Goal: Transaction & Acquisition: Purchase product/service

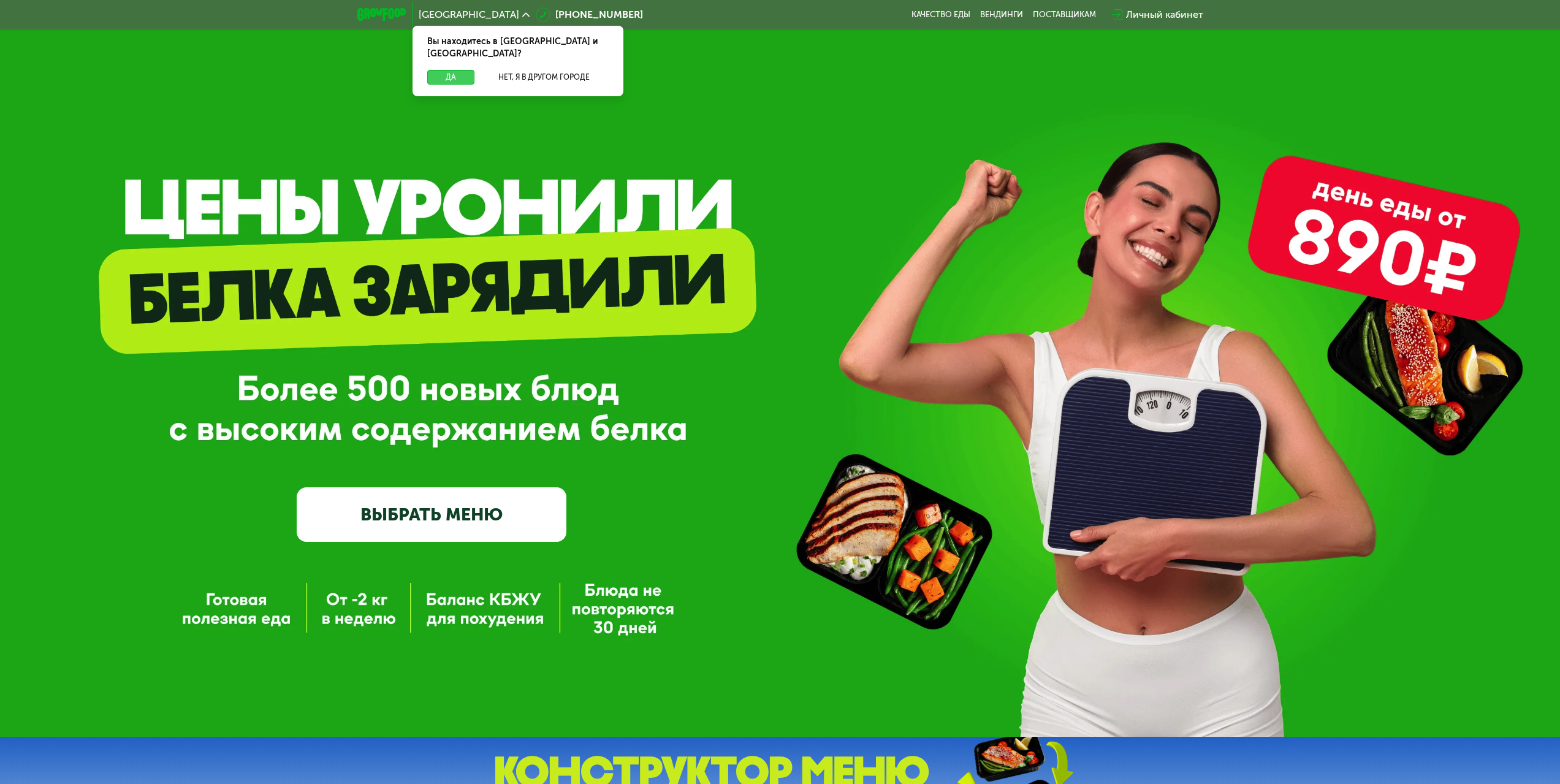
click at [453, 70] on button "Да" at bounding box center [451, 77] width 47 height 15
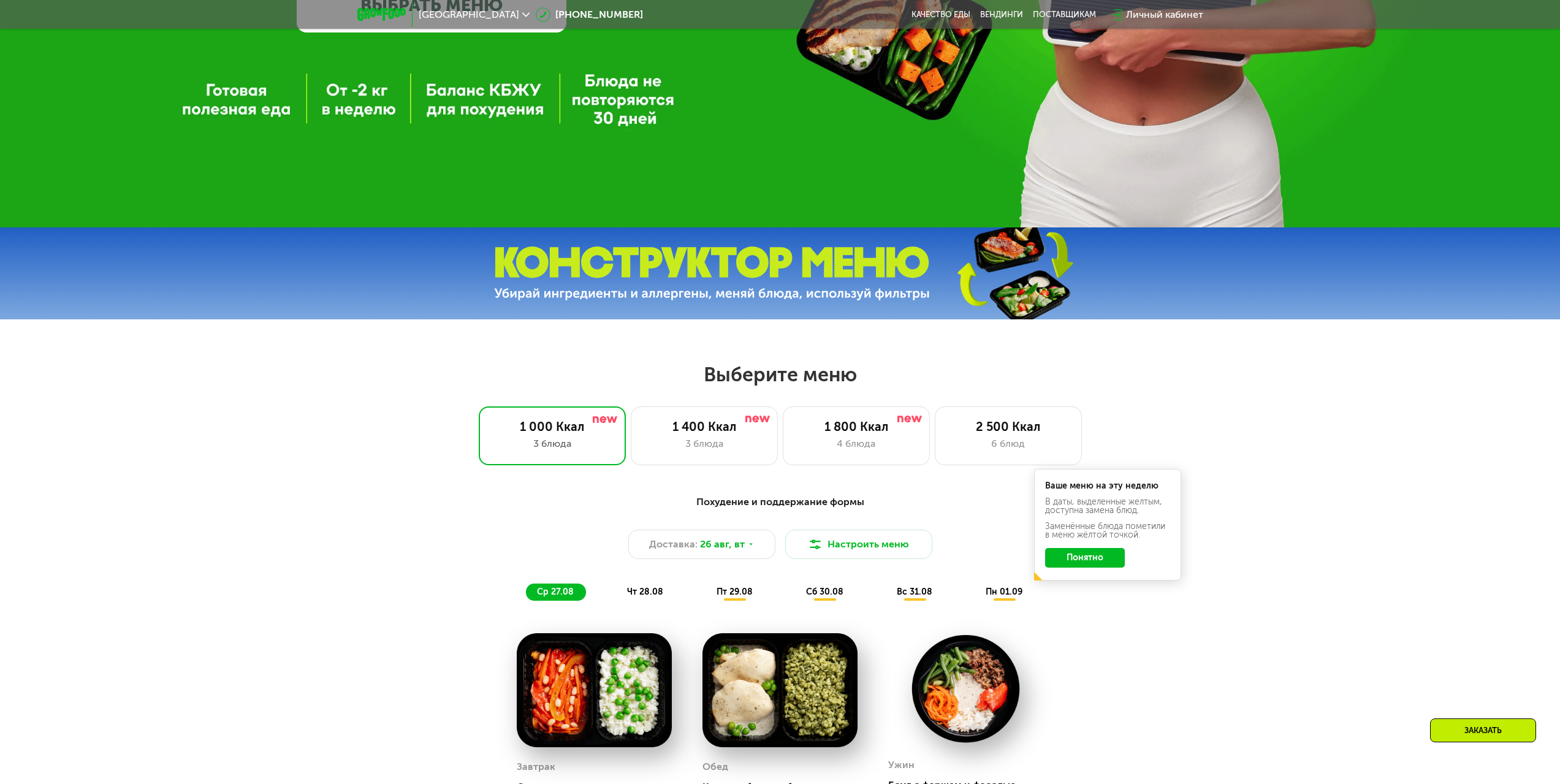
scroll to position [736, 0]
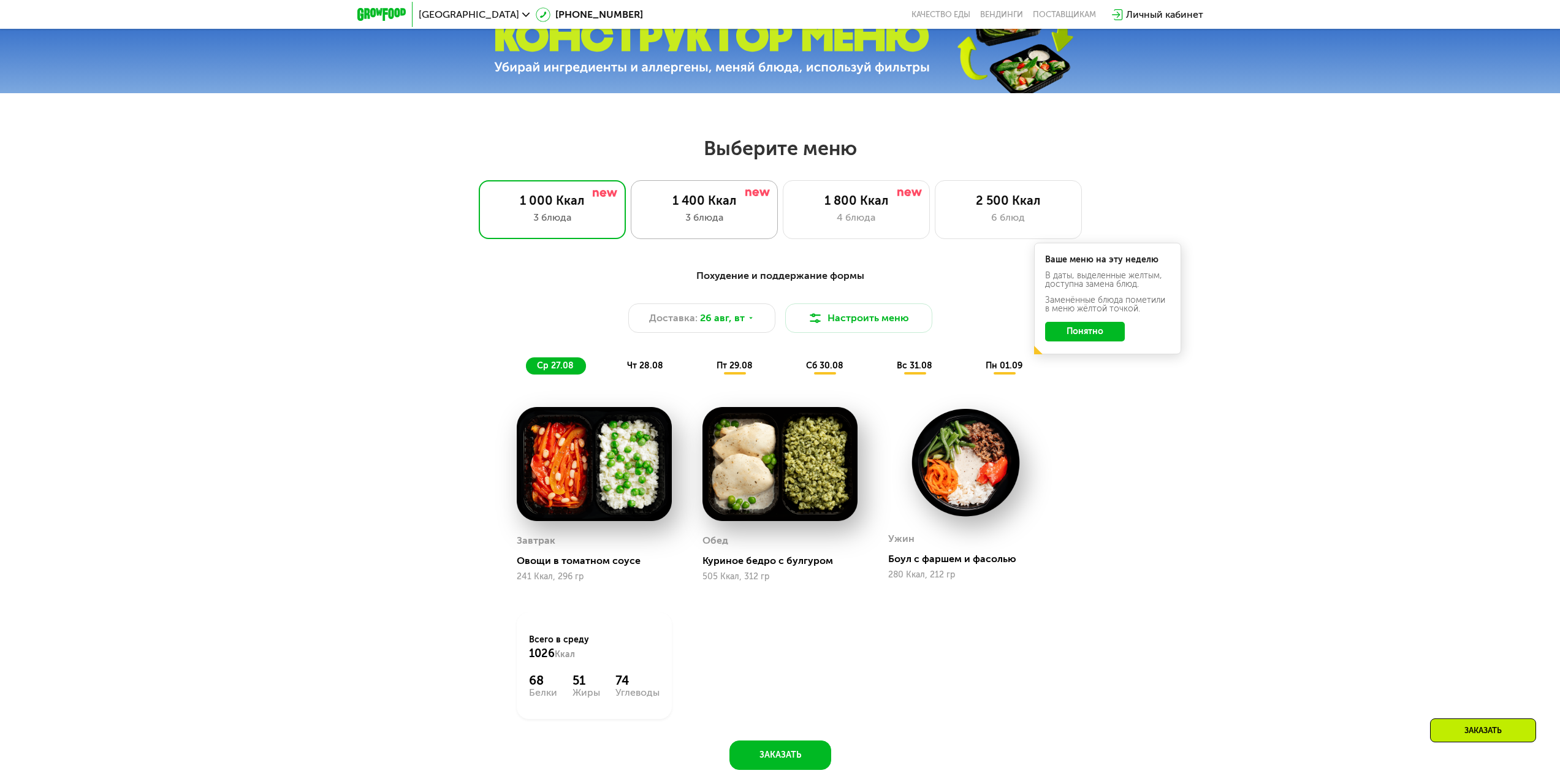
click at [783, 211] on div "1 400 Ккал 3 блюда" at bounding box center [856, 209] width 147 height 59
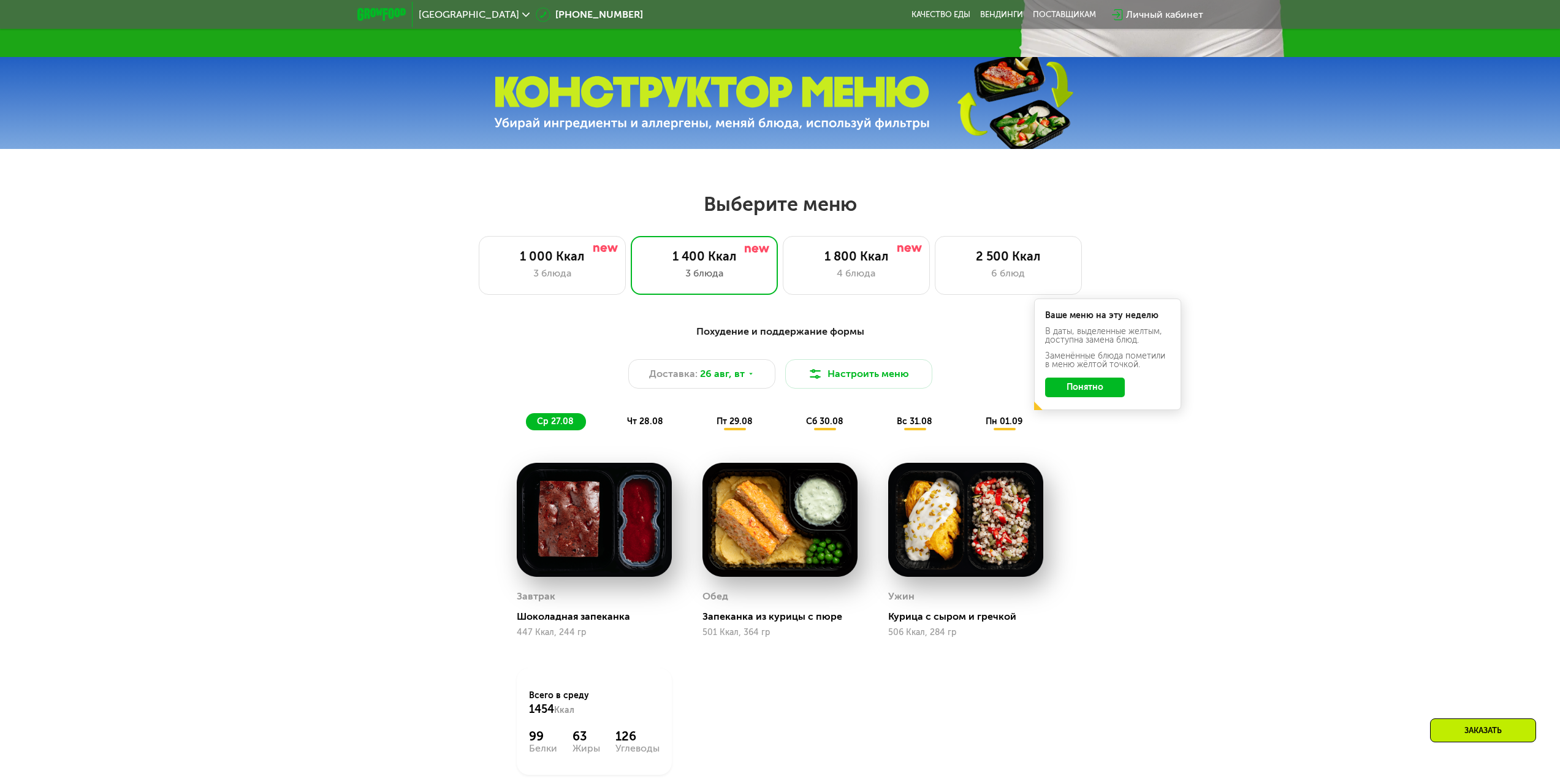
scroll to position [613, 0]
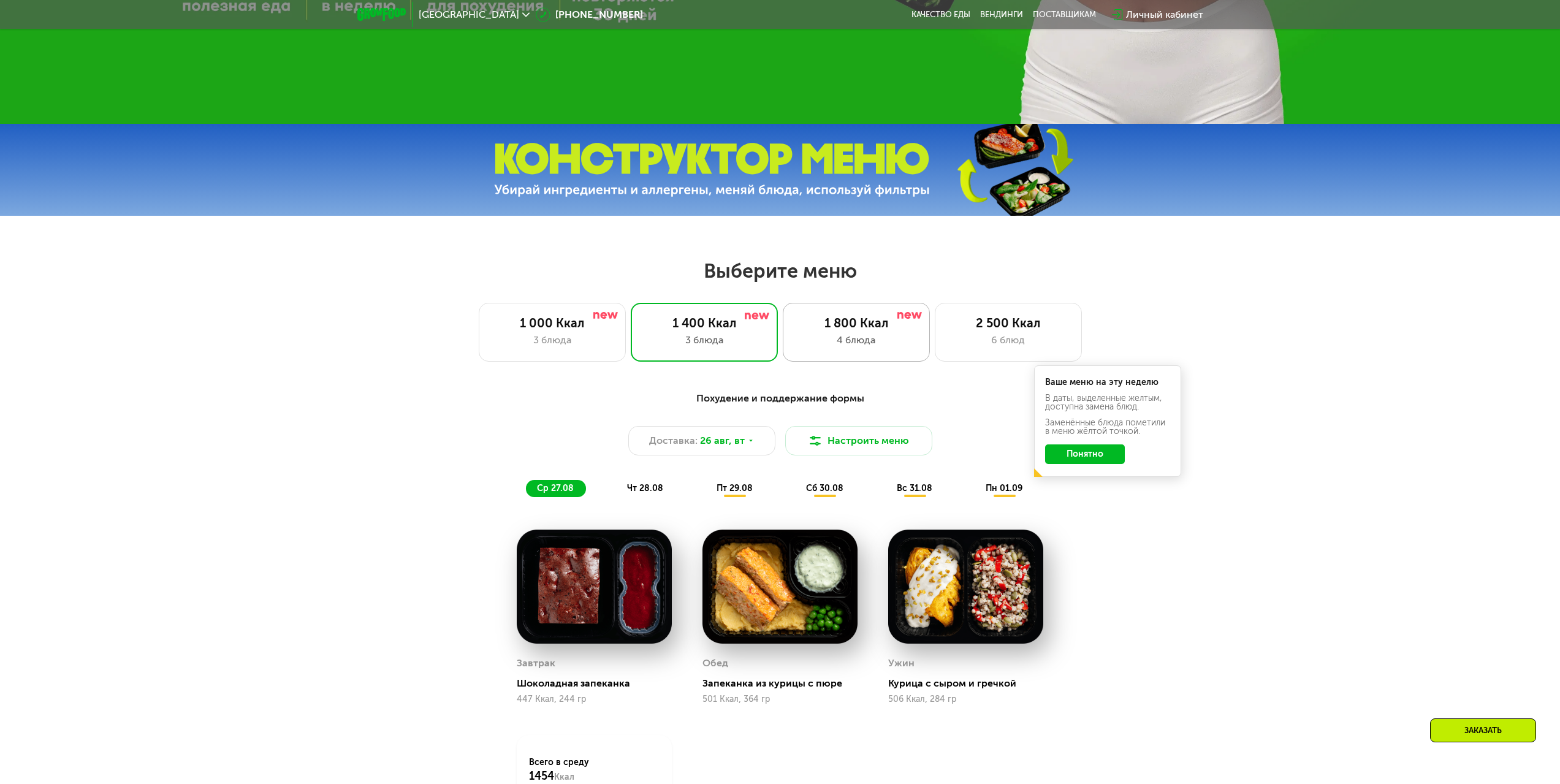
click at [867, 331] on div "1 800 Ккал" at bounding box center [856, 323] width 121 height 15
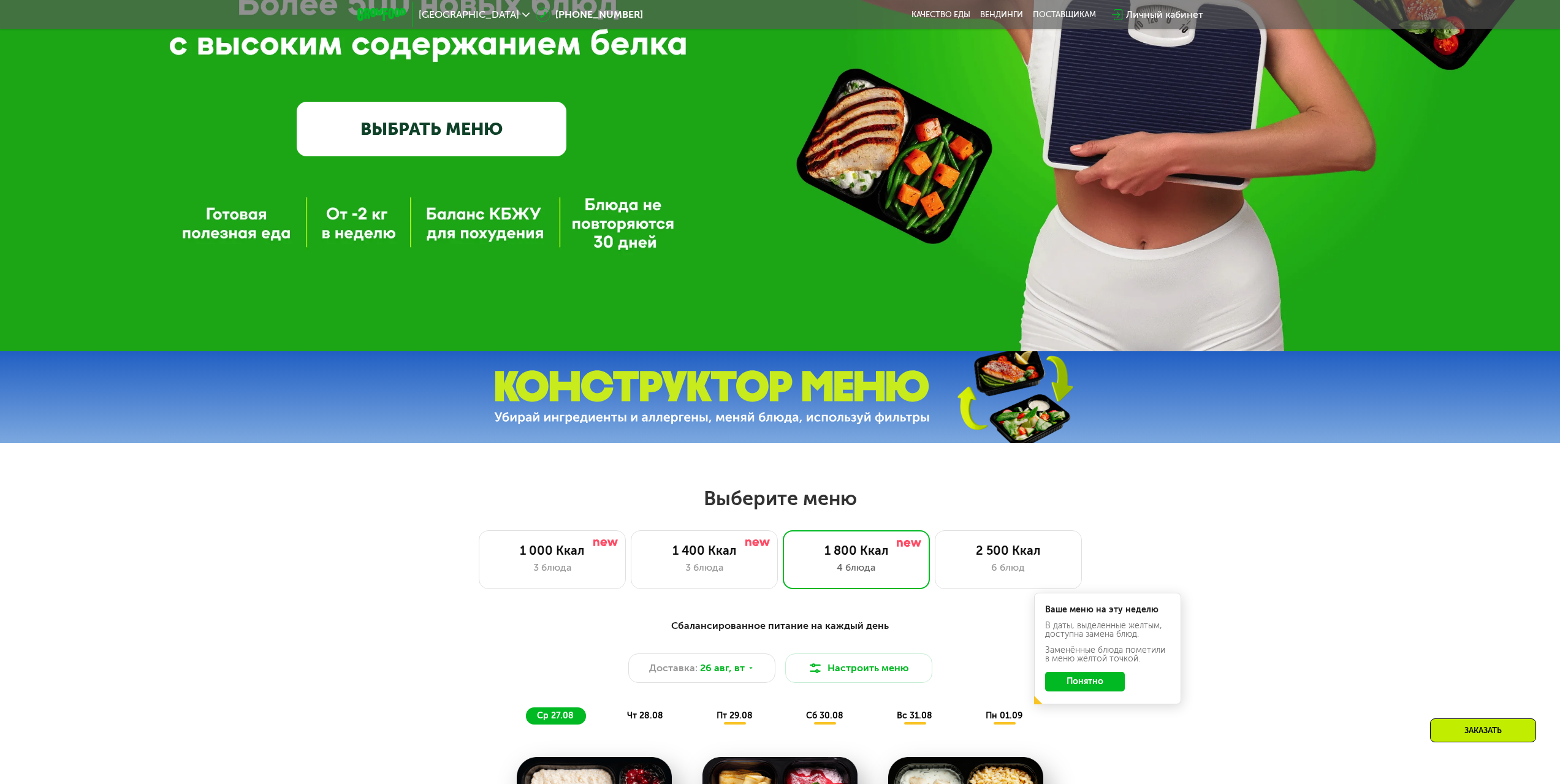
scroll to position [367, 0]
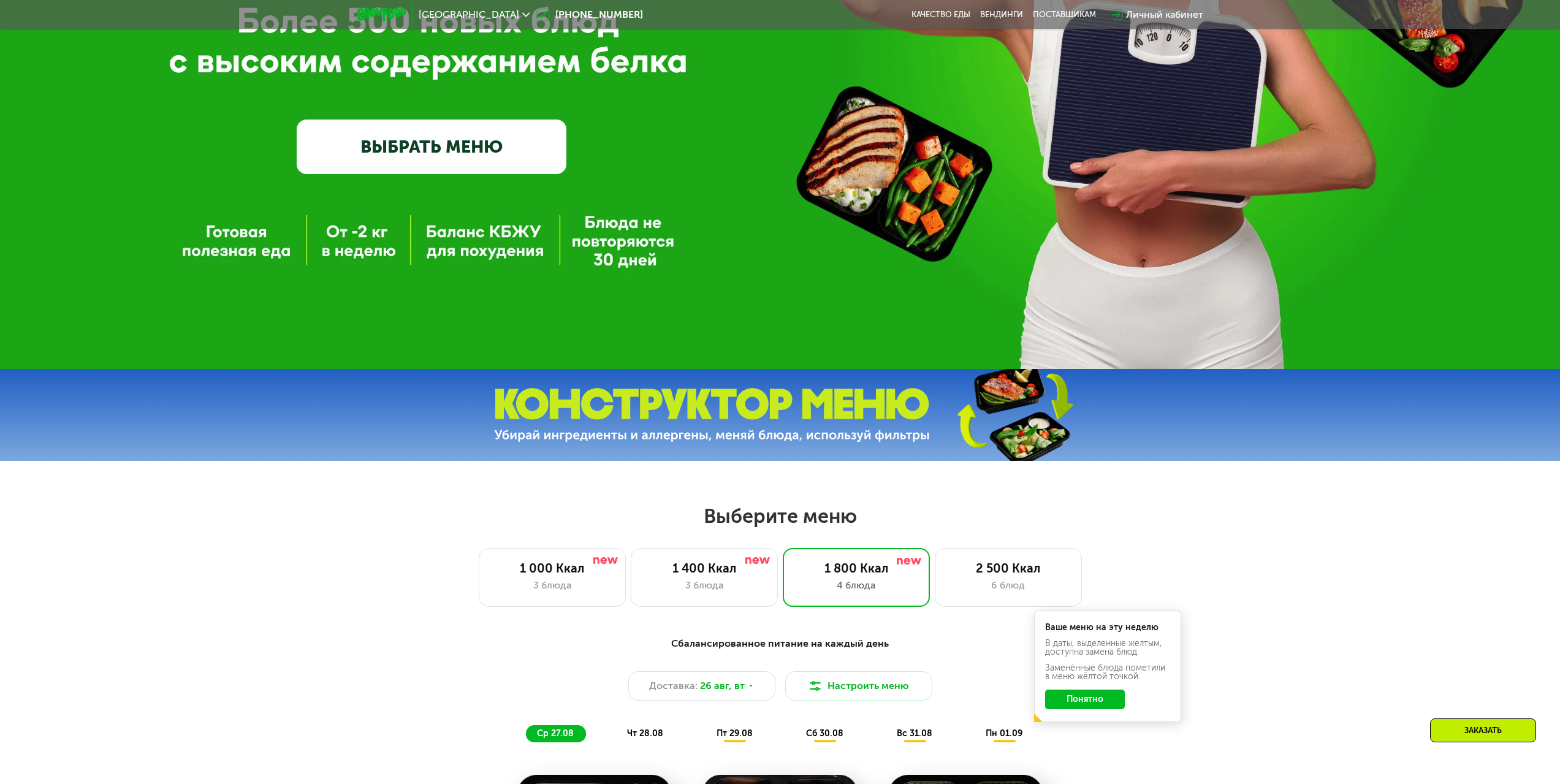
click at [509, 162] on link "ВЫБРАТЬ МЕНЮ" at bounding box center [432, 146] width 270 height 54
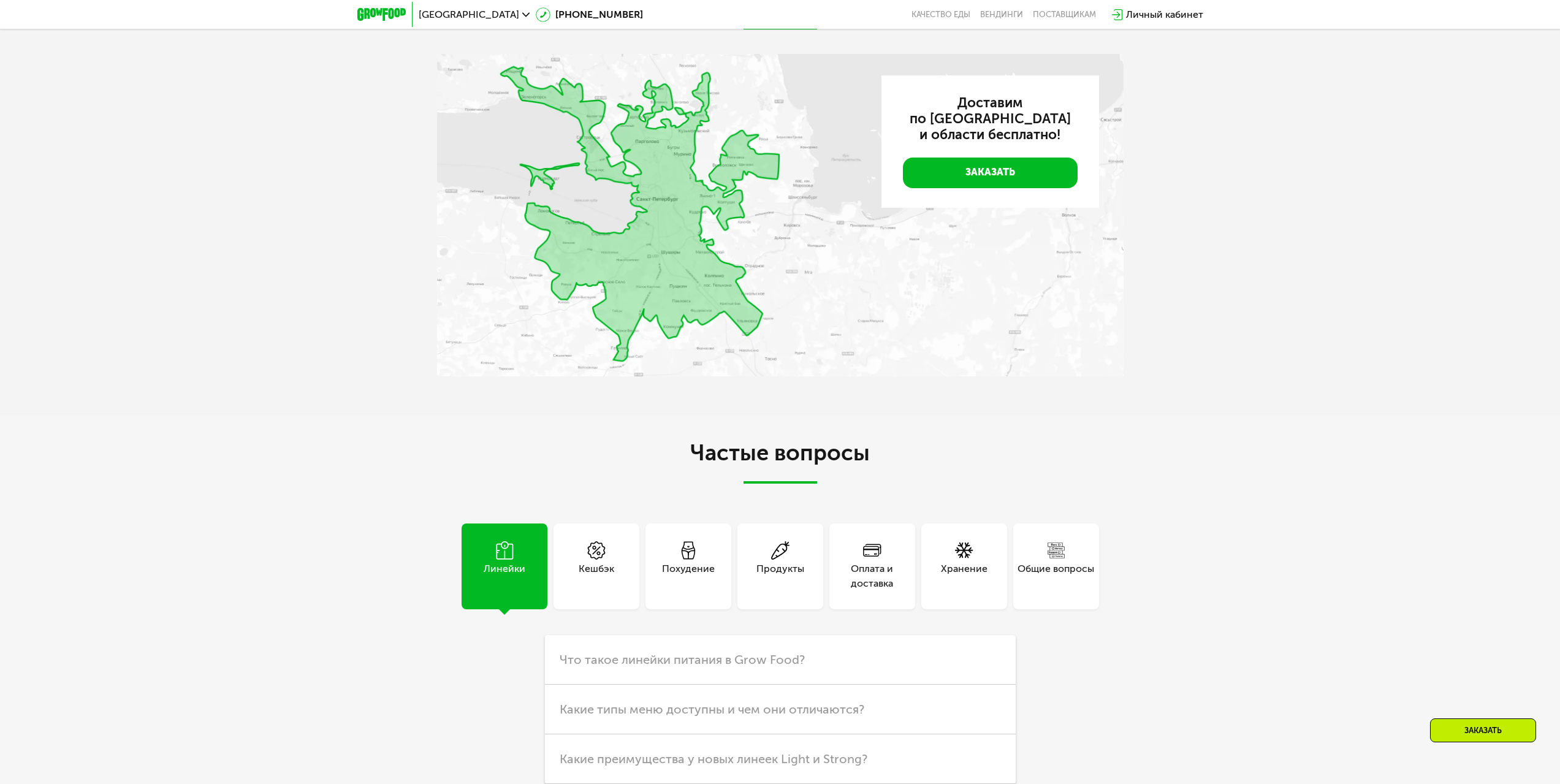
scroll to position [3176, 0]
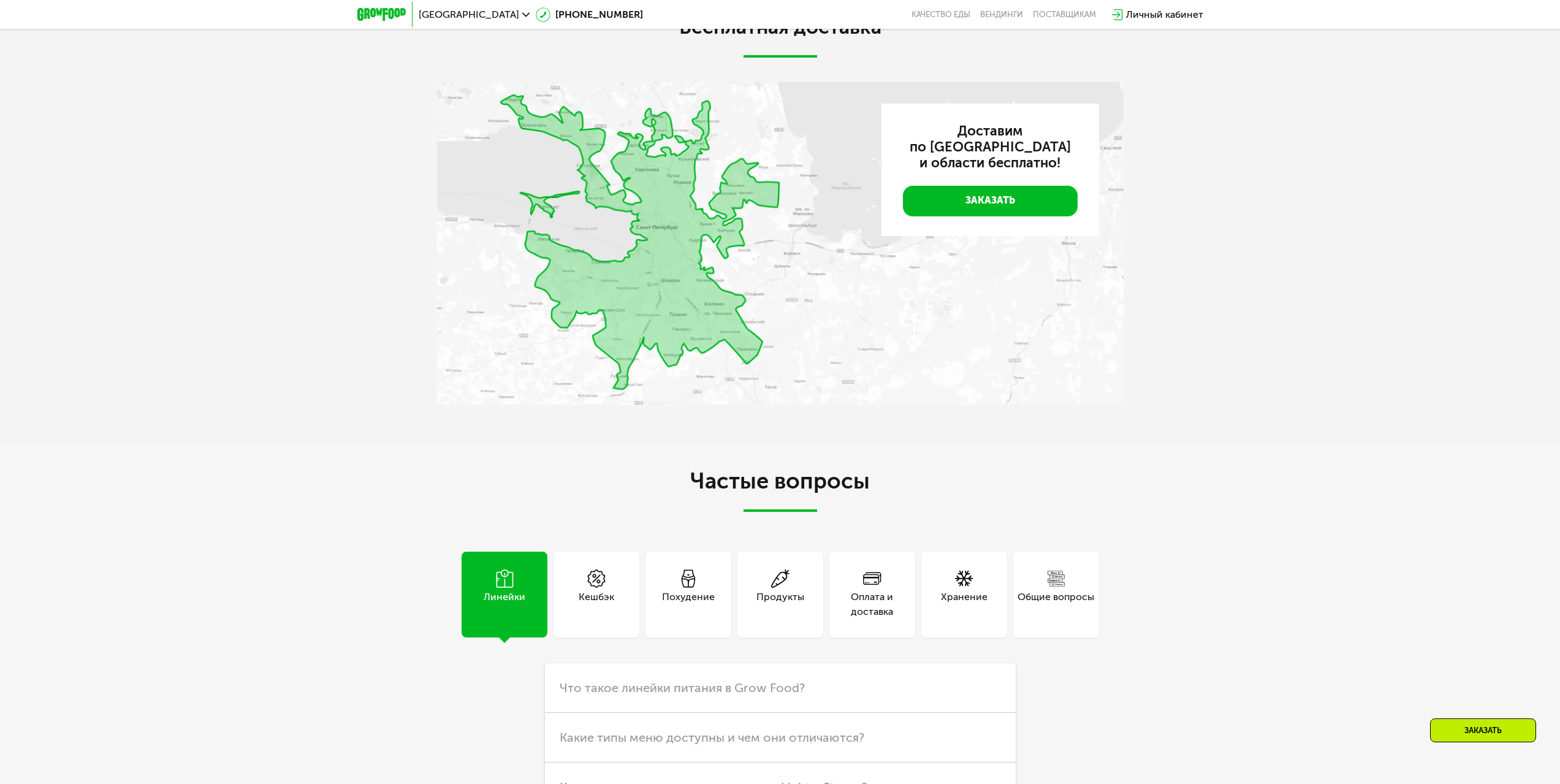
click at [704, 267] on img at bounding box center [780, 243] width 687 height 322
click at [977, 216] on link "Заказать" at bounding box center [990, 200] width 175 height 31
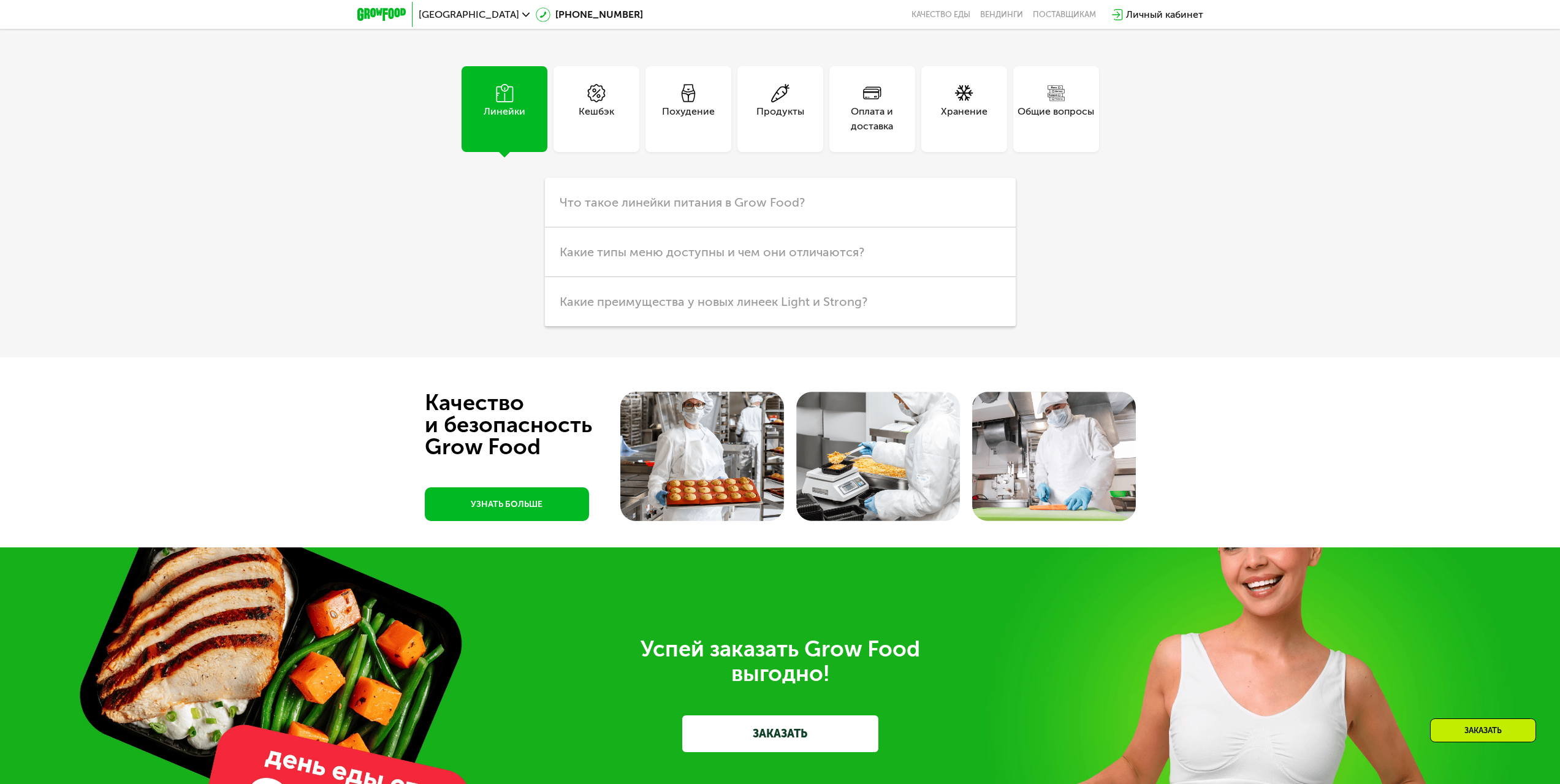
scroll to position [3664, 0]
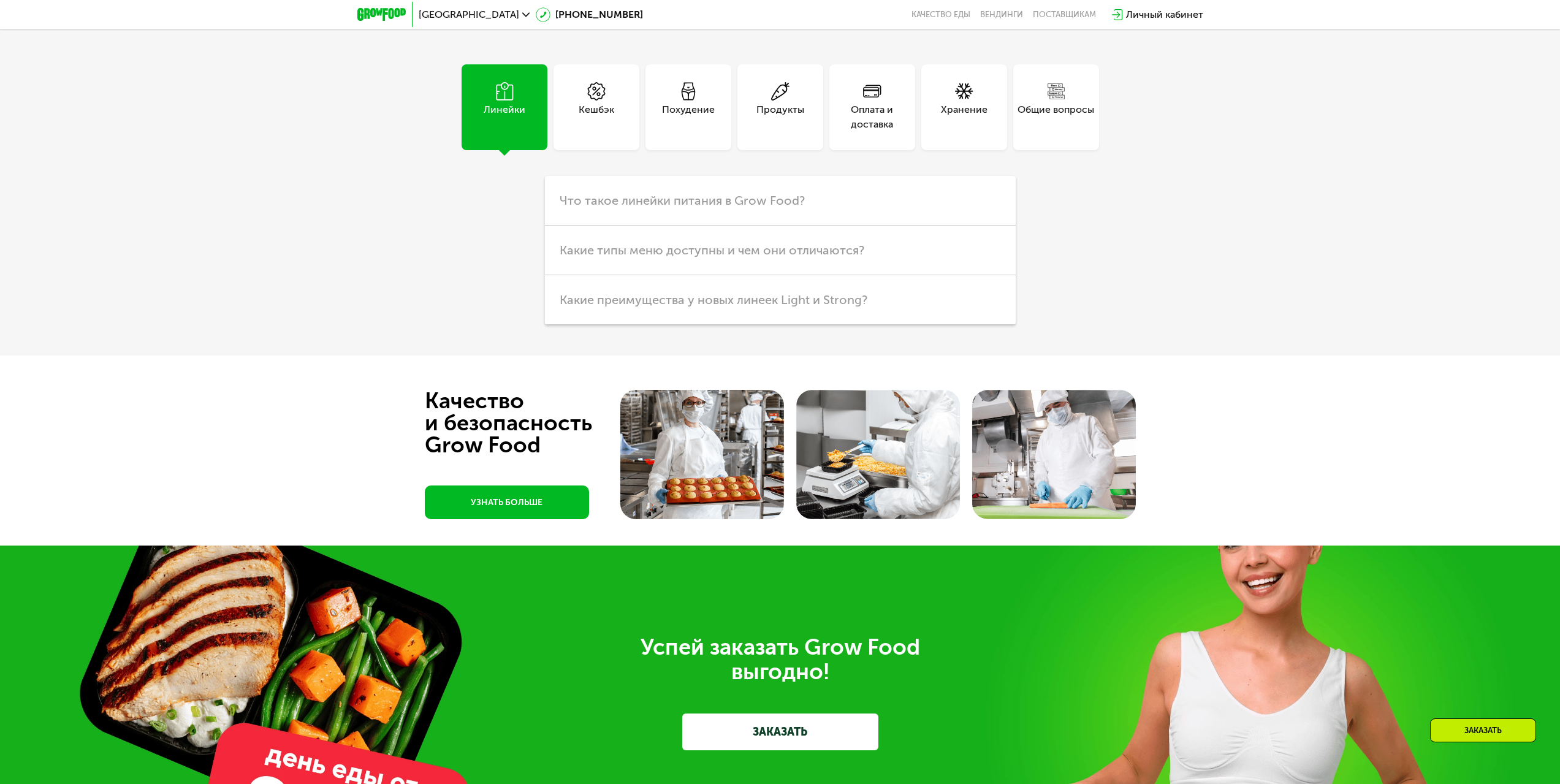
click at [689, 132] on div "Похудение" at bounding box center [688, 117] width 52 height 29
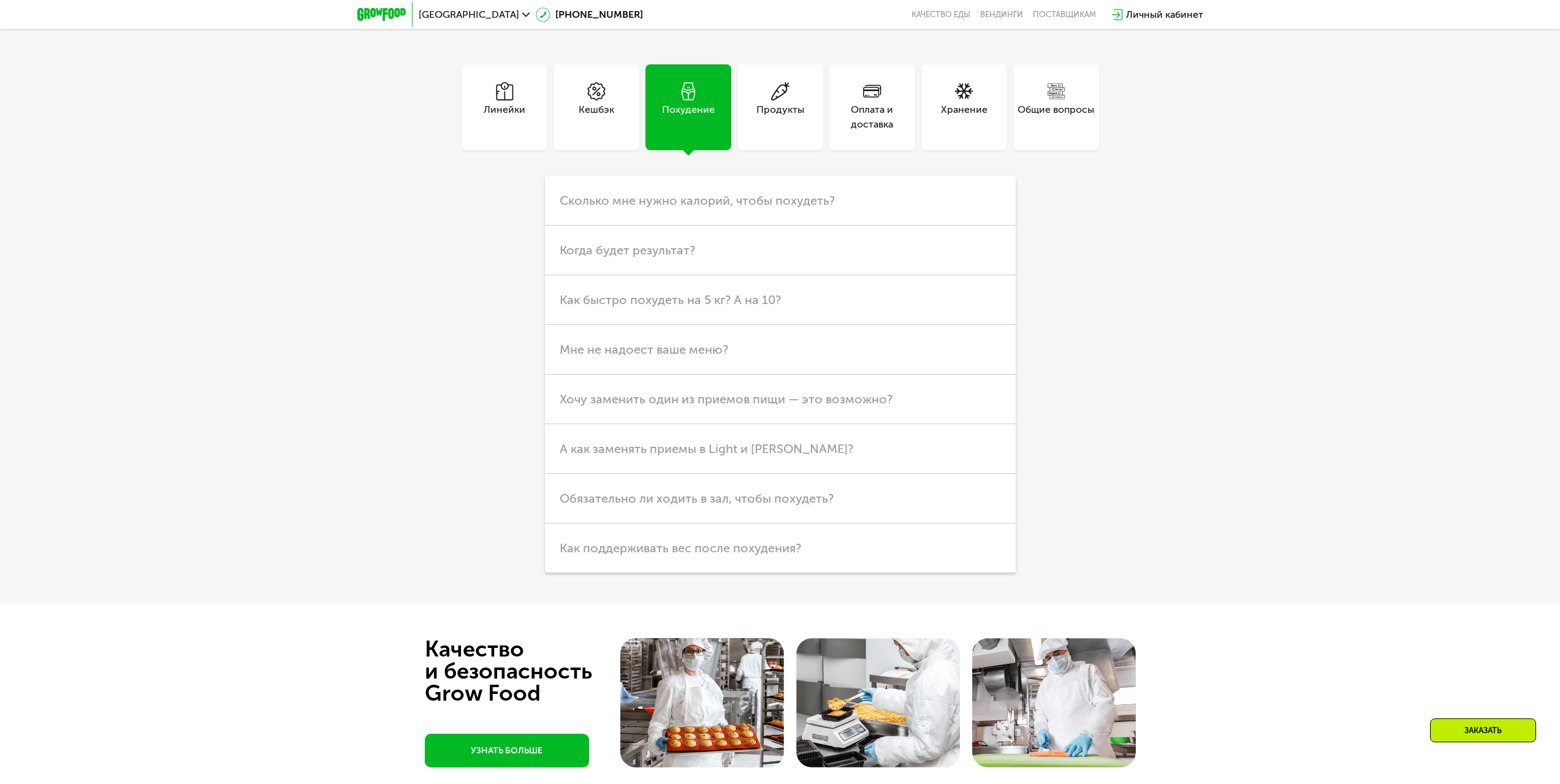
click at [851, 132] on div "Оплата и доставка" at bounding box center [872, 117] width 86 height 29
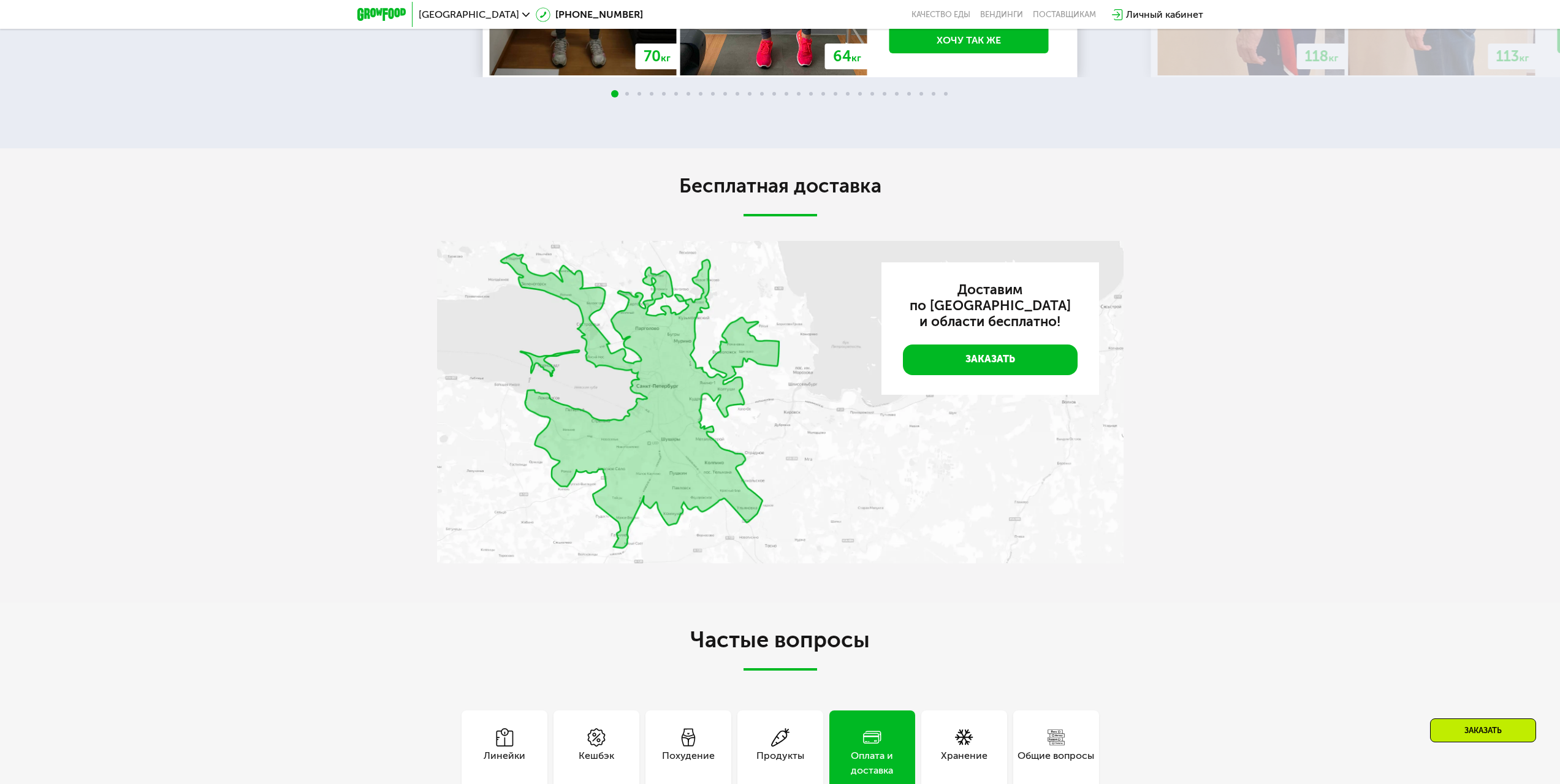
scroll to position [3112, 0]
